Goal: Task Accomplishment & Management: Use online tool/utility

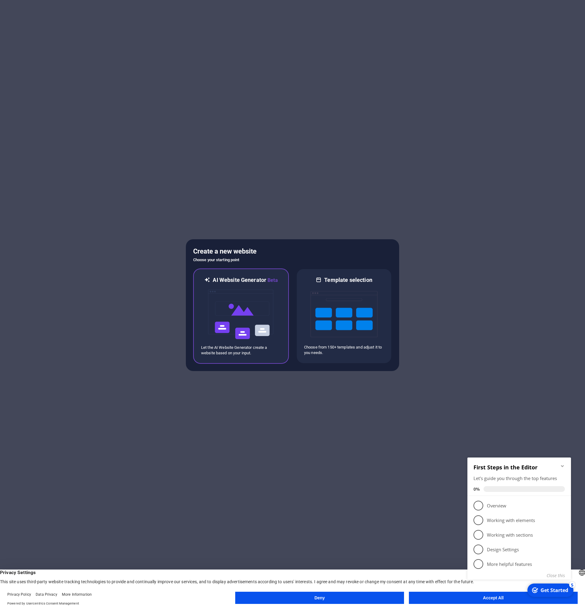
click at [232, 311] on img at bounding box center [240, 314] width 67 height 61
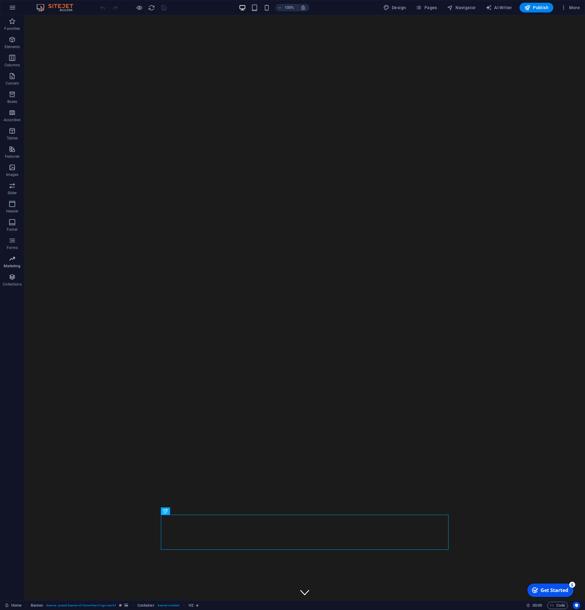
click at [15, 262] on icon "button" at bounding box center [12, 258] width 7 height 7
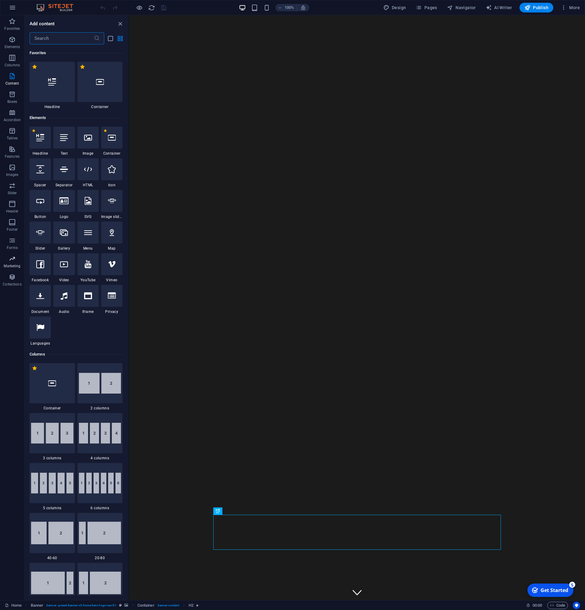
scroll to position [4962, 0]
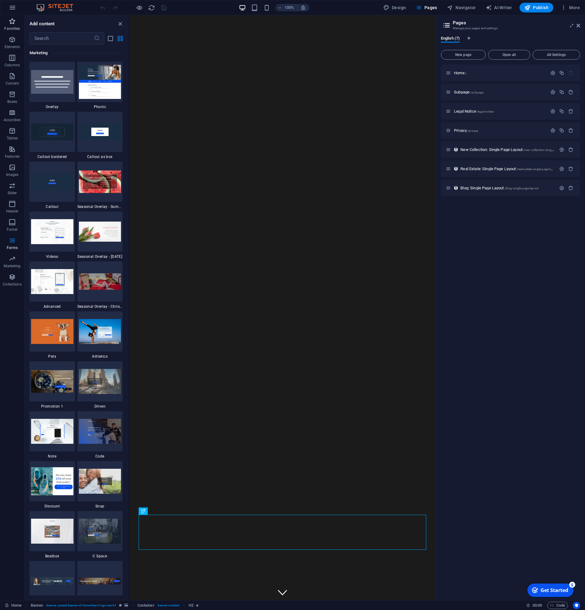
click at [14, 23] on icon "button" at bounding box center [12, 21] width 7 height 7
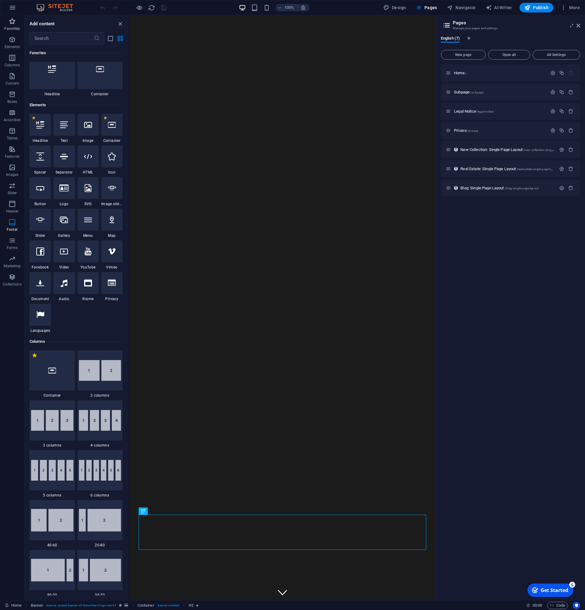
scroll to position [0, 0]
